Goal: Task Accomplishment & Management: Manage account settings

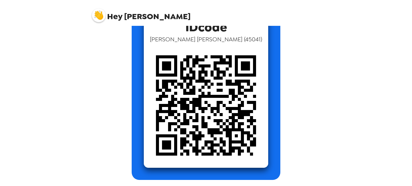
scroll to position [16, 0]
